Goal: Information Seeking & Learning: Compare options

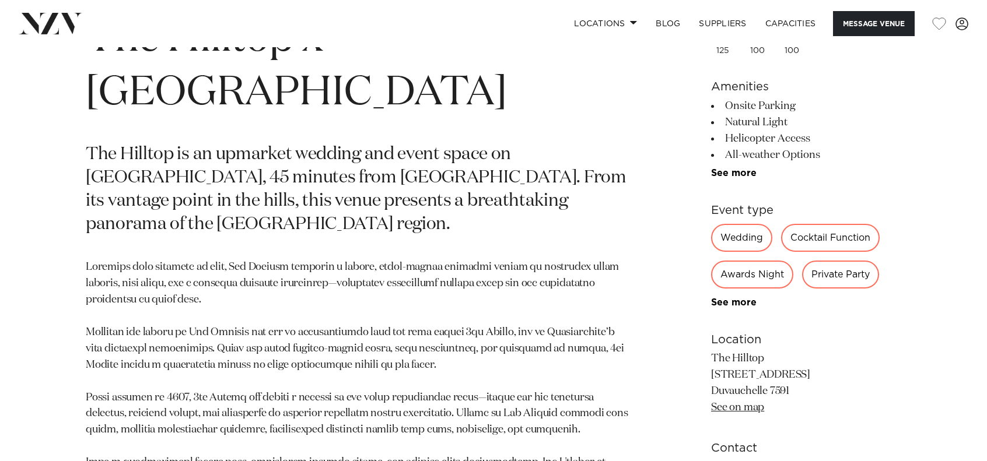
scroll to position [560, 0]
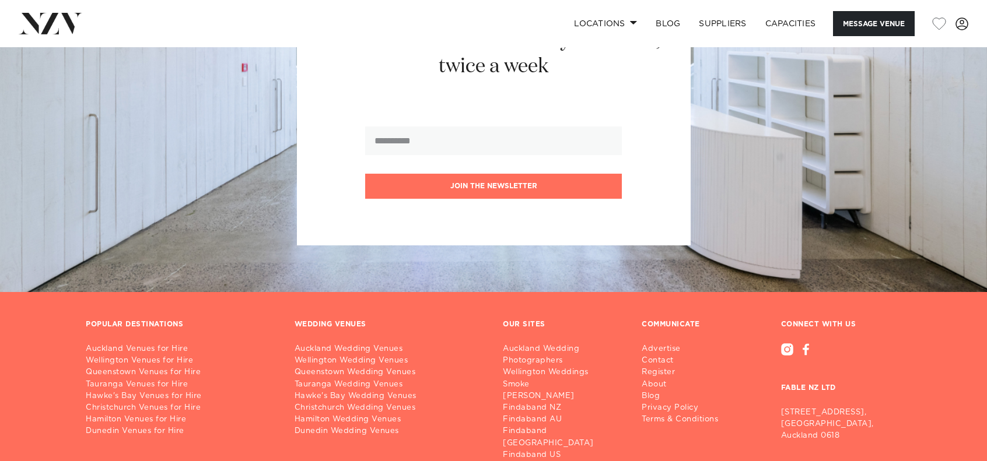
scroll to position [2370, 0]
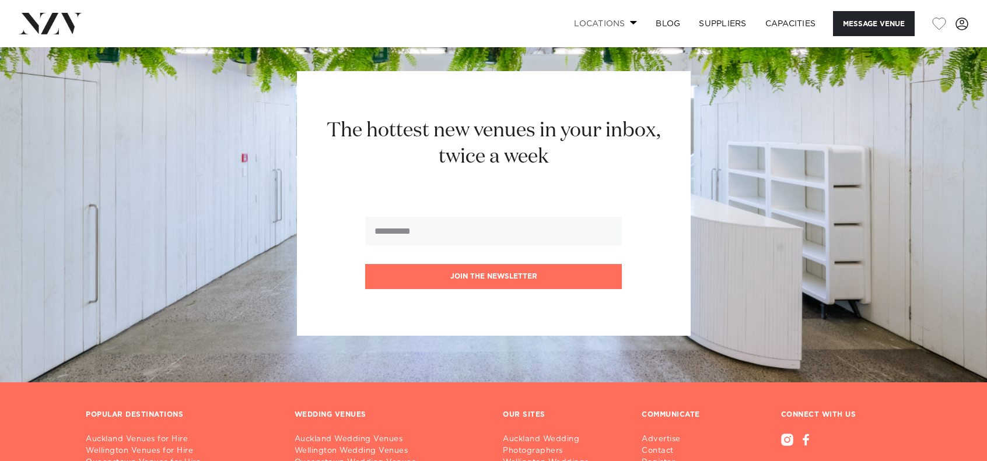
click at [623, 19] on link "Locations" at bounding box center [605, 23] width 82 height 25
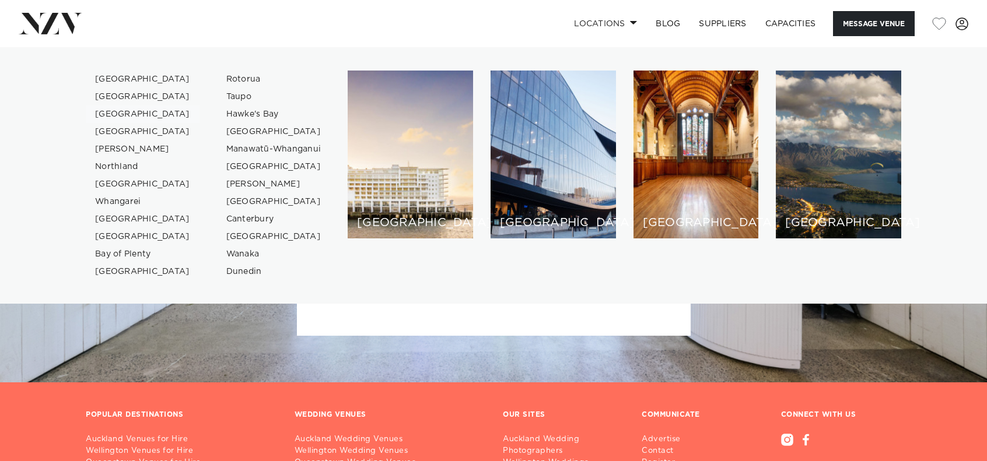
click at [112, 117] on link "[GEOGRAPHIC_DATA]" at bounding box center [143, 114] width 114 height 17
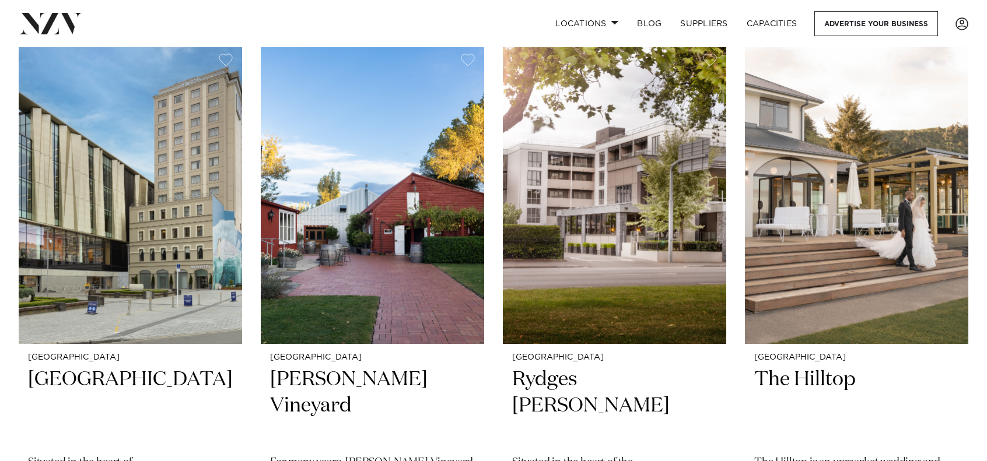
scroll to position [477, 0]
